Goal: Find specific page/section: Find specific page/section

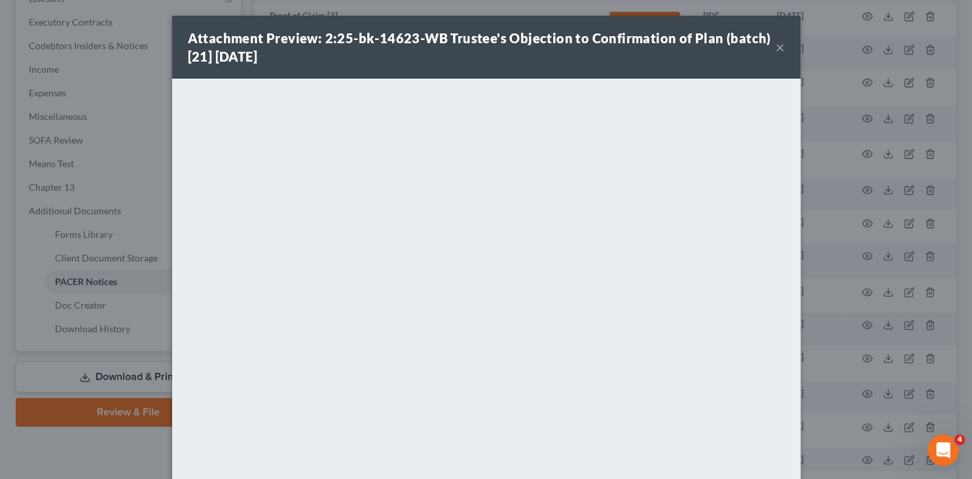
scroll to position [361, 0]
click at [778, 50] on button "×" at bounding box center [780, 47] width 9 height 16
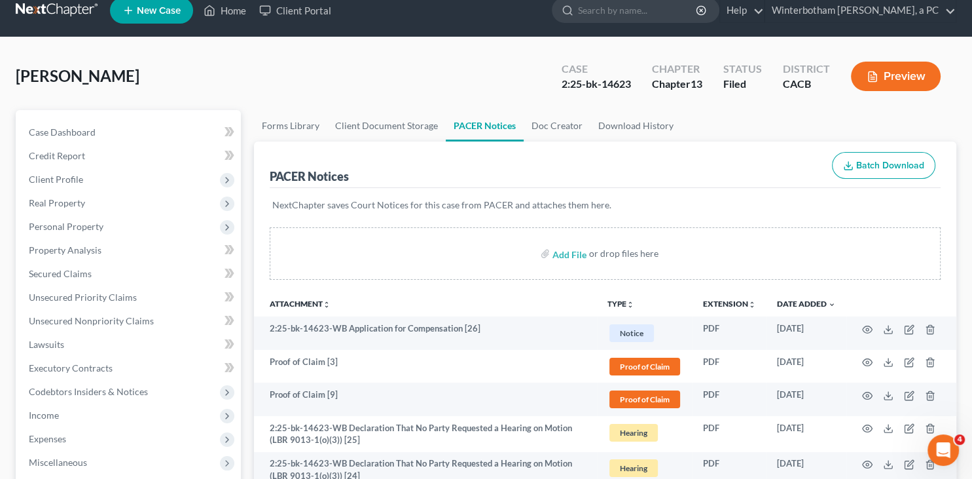
scroll to position [0, 0]
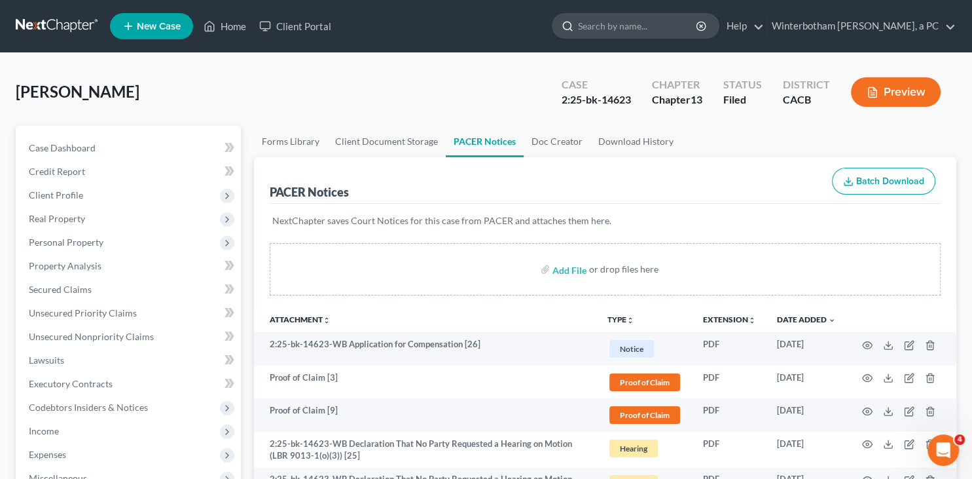
click at [613, 25] on input "search" at bounding box center [638, 26] width 120 height 24
type input "[PERSON_NAME]"
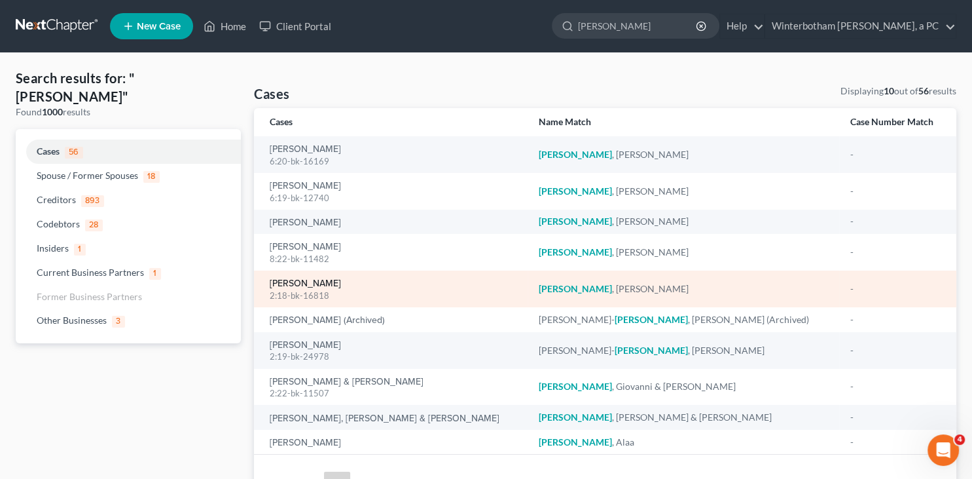
click at [303, 287] on link "[PERSON_NAME]" at bounding box center [305, 283] width 71 height 9
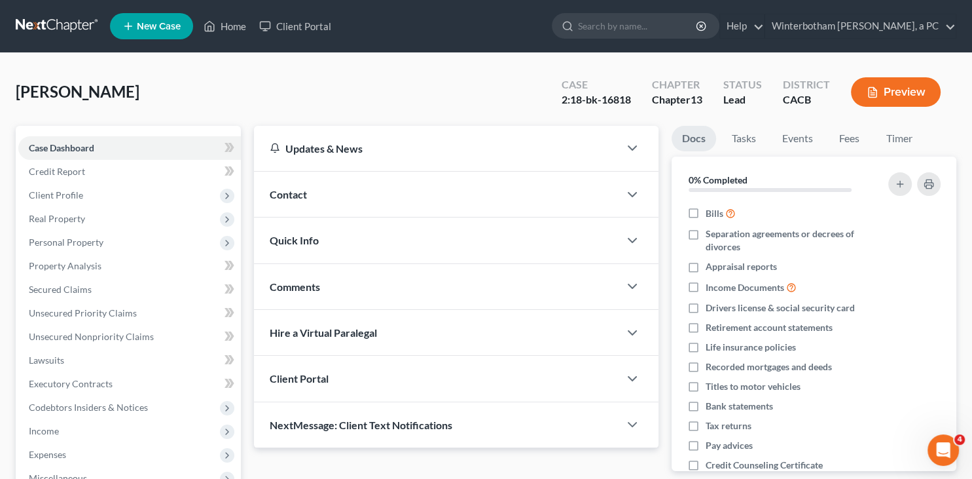
scroll to position [207, 0]
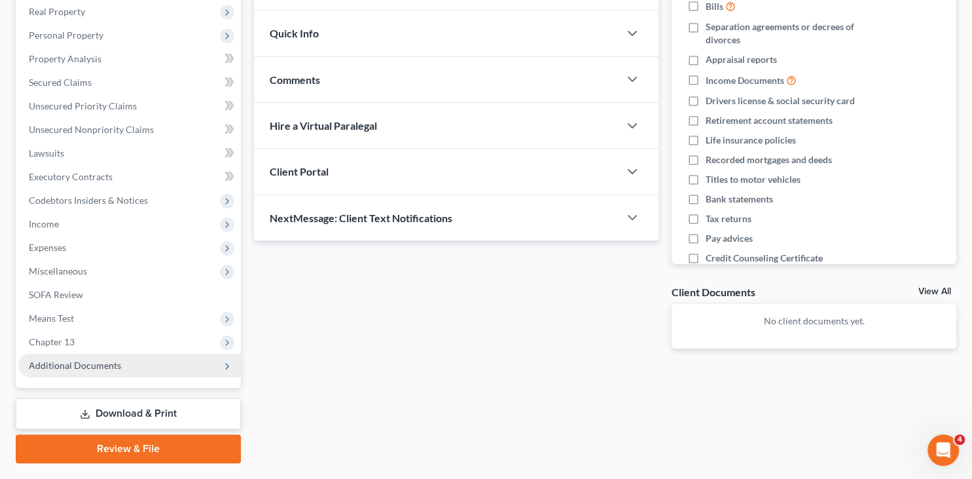
click at [97, 363] on span "Additional Documents" at bounding box center [75, 364] width 92 height 11
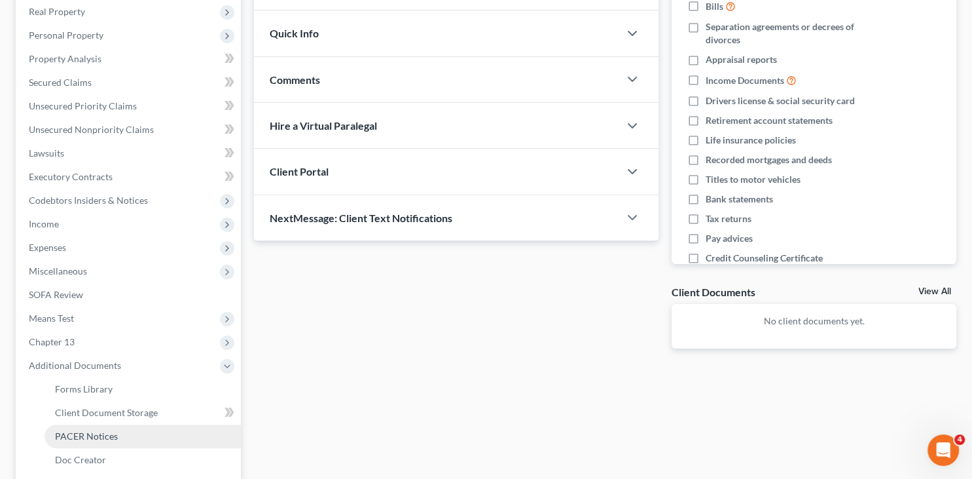
click at [86, 436] on span "PACER Notices" at bounding box center [86, 435] width 63 height 11
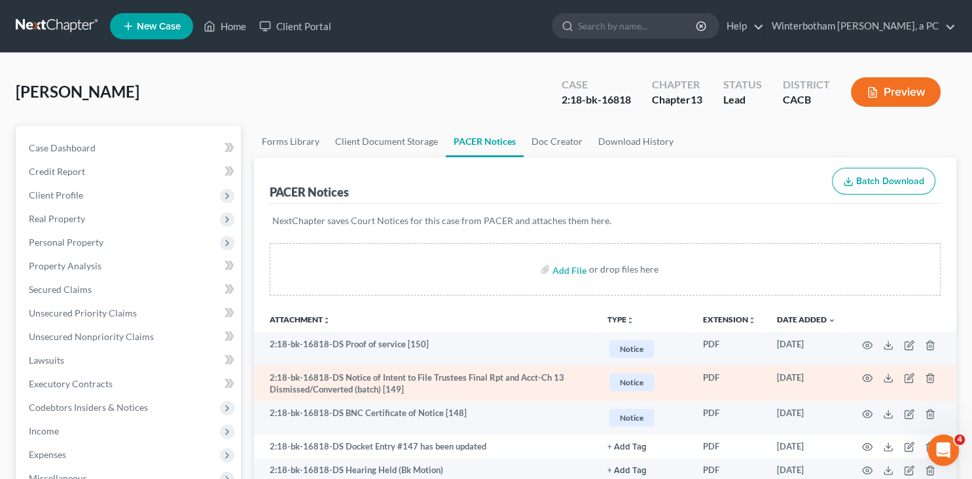
scroll to position [69, 0]
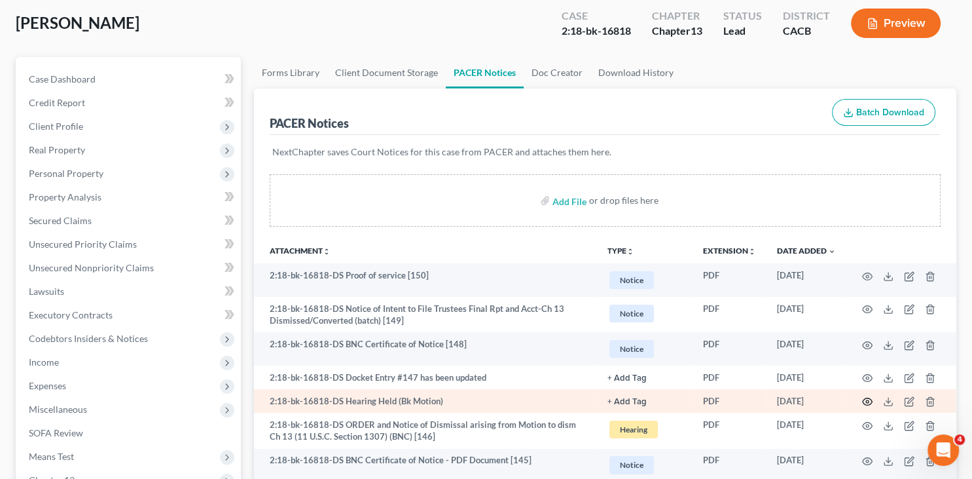
click at [868, 400] on circle "button" at bounding box center [867, 401] width 3 height 3
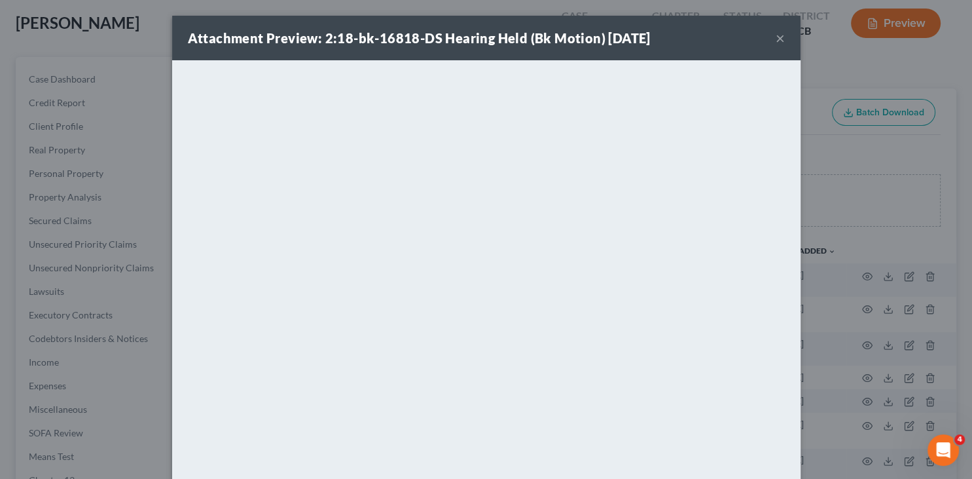
click at [780, 39] on button "×" at bounding box center [780, 38] width 9 height 16
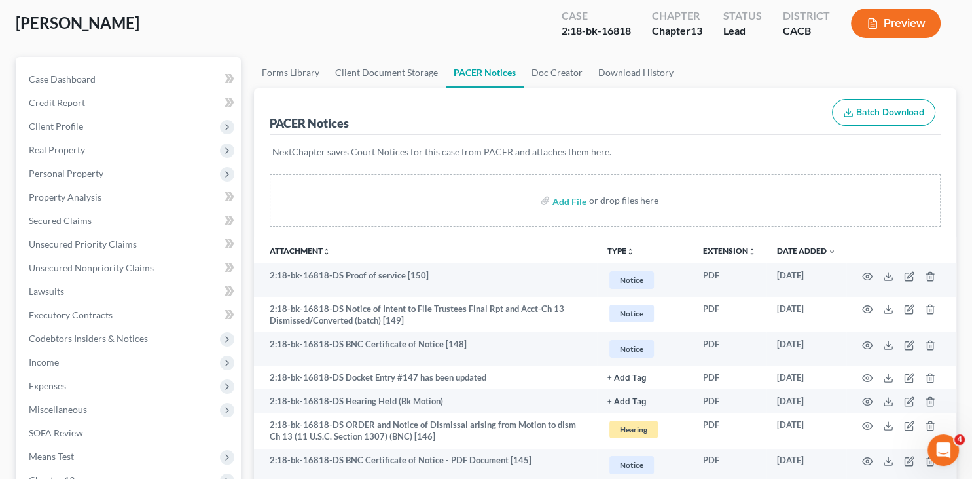
scroll to position [0, 0]
